Goal: Information Seeking & Learning: Learn about a topic

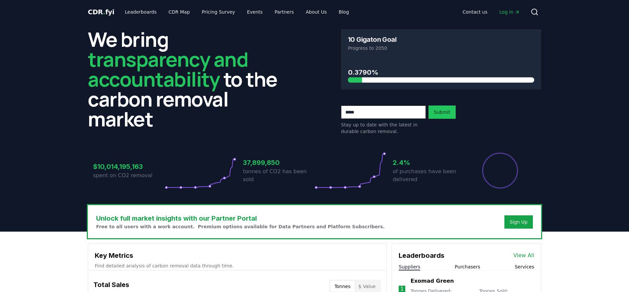
click at [501, 11] on span "Log in" at bounding box center [510, 12] width 21 height 7
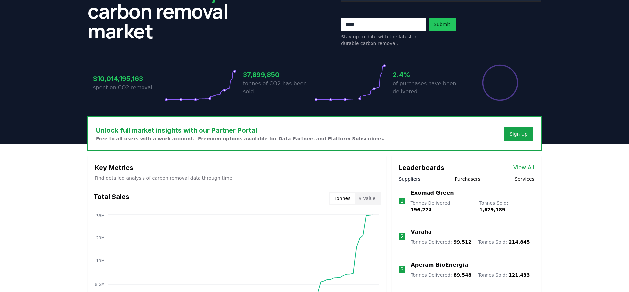
scroll to position [83, 0]
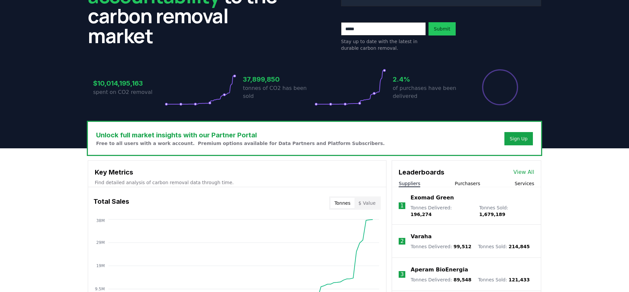
click at [530, 171] on link "View All" at bounding box center [524, 172] width 21 height 8
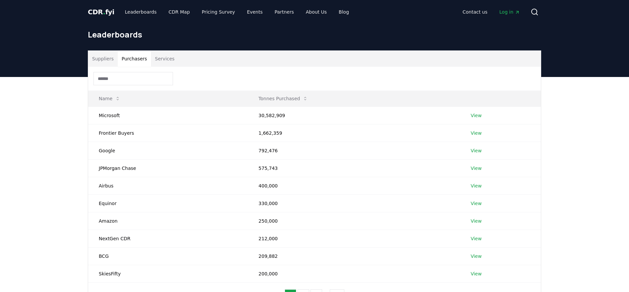
click at [138, 61] on button "Purchasers" at bounding box center [134, 59] width 33 height 16
click at [99, 60] on button "Suppliers" at bounding box center [103, 59] width 30 height 16
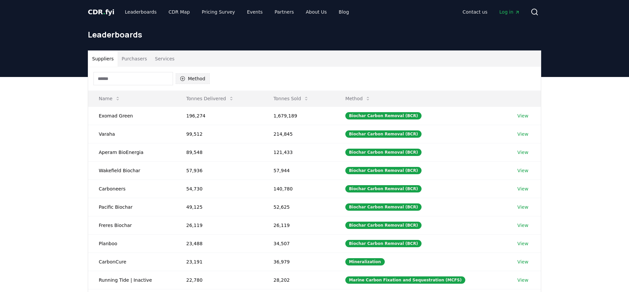
click at [183, 80] on icon "button" at bounding box center [182, 78] width 5 height 5
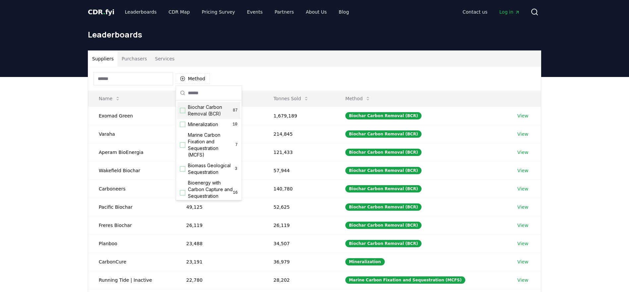
click at [182, 112] on div "Suggestions" at bounding box center [182, 110] width 5 height 5
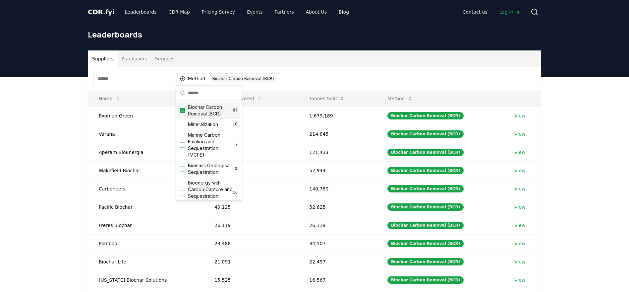
click at [337, 64] on div "Suppliers Purchasers Services" at bounding box center [314, 59] width 453 height 16
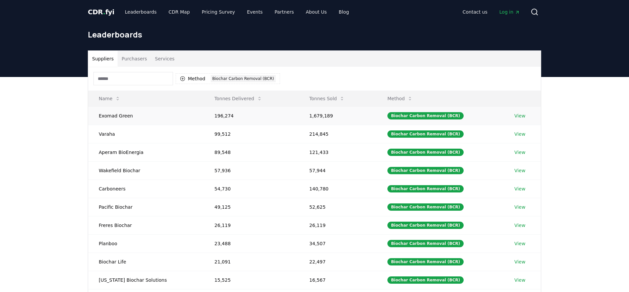
click at [515, 116] on link "View" at bounding box center [520, 115] width 11 height 7
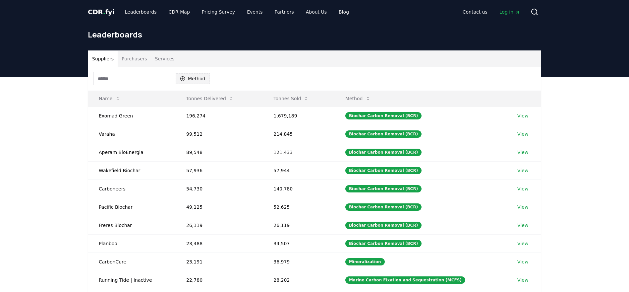
click at [186, 80] on button "Method" at bounding box center [193, 78] width 34 height 11
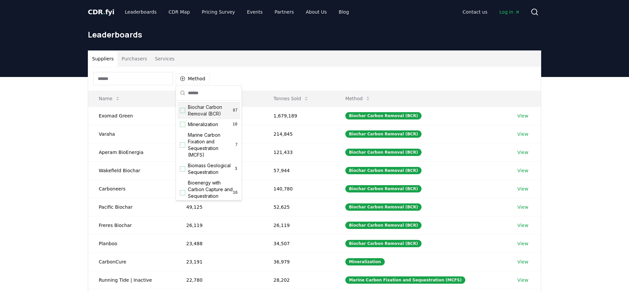
click at [184, 110] on div "Suggestions" at bounding box center [182, 110] width 5 height 5
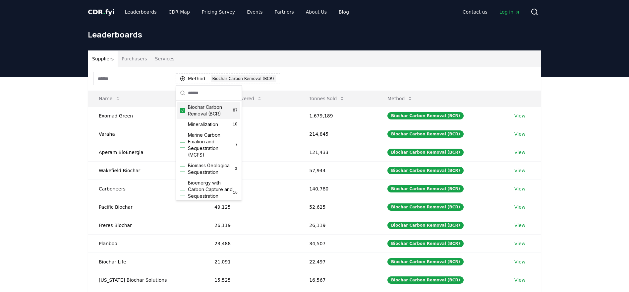
click at [360, 76] on div "Method 1 Biochar Carbon Removal (BCR)" at bounding box center [314, 79] width 453 height 24
